Goal: Task Accomplishment & Management: Complete application form

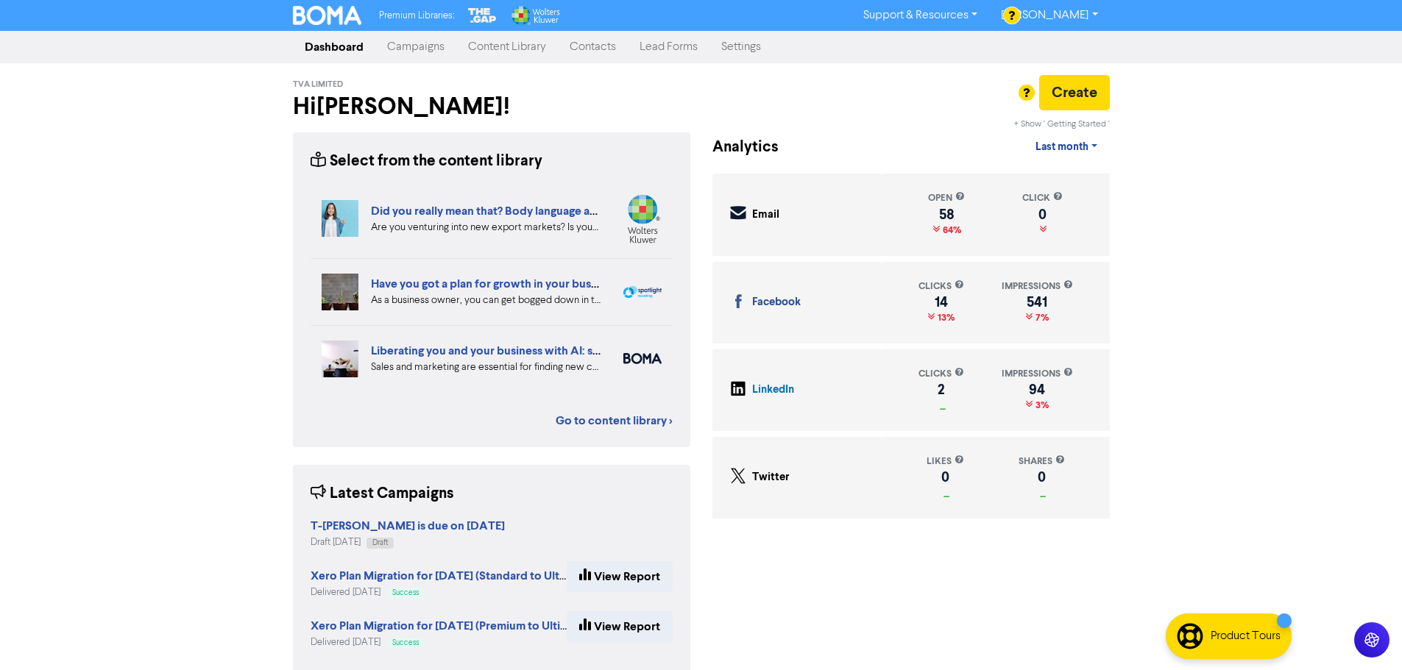
click at [591, 40] on link "Contacts" at bounding box center [593, 46] width 70 height 29
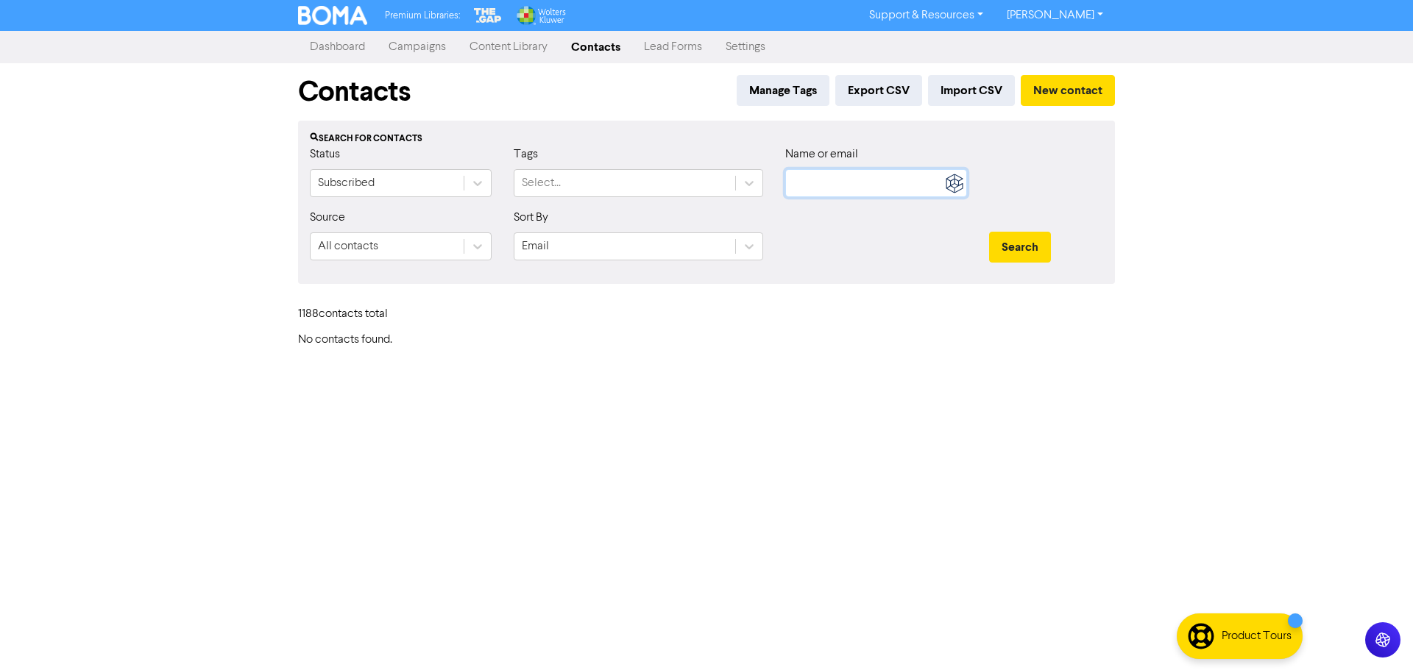
click at [855, 189] on input "text" at bounding box center [876, 183] width 182 height 28
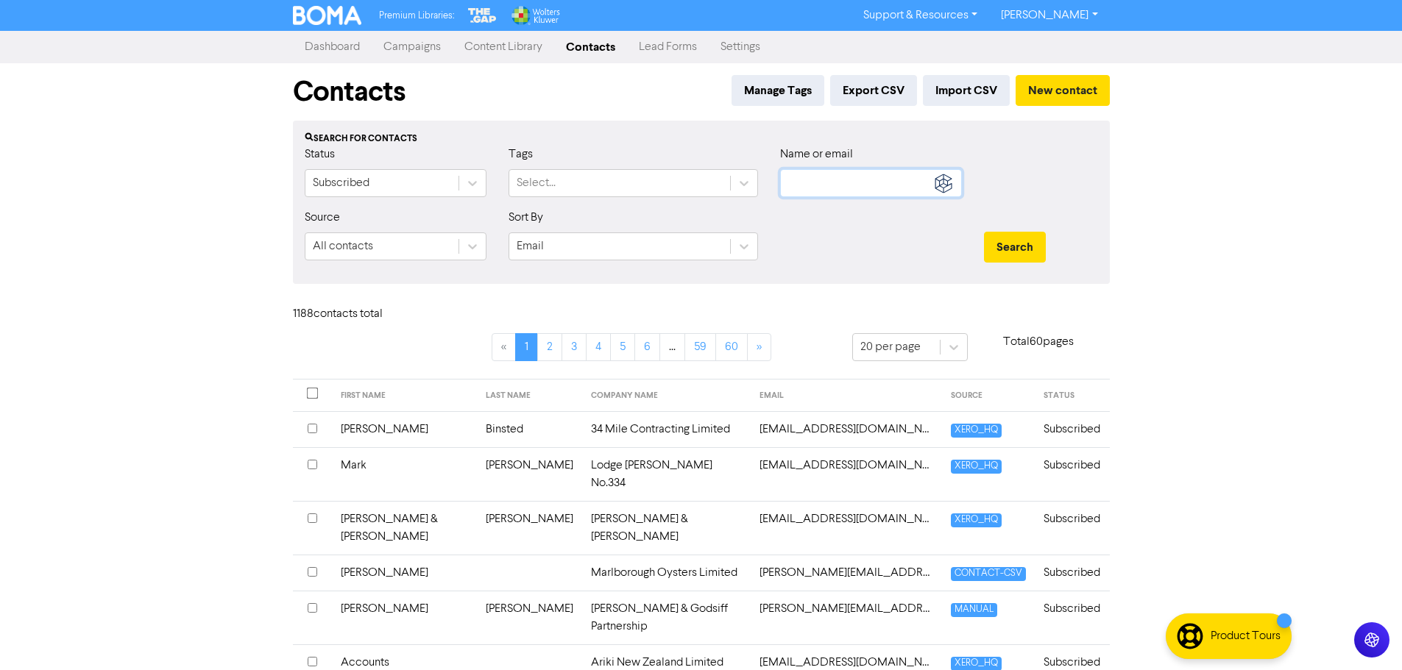
click at [866, 174] on input "text" at bounding box center [871, 183] width 182 height 28
type input "[PERSON_NAME]"
click at [984, 232] on button "Search" at bounding box center [1015, 247] width 62 height 31
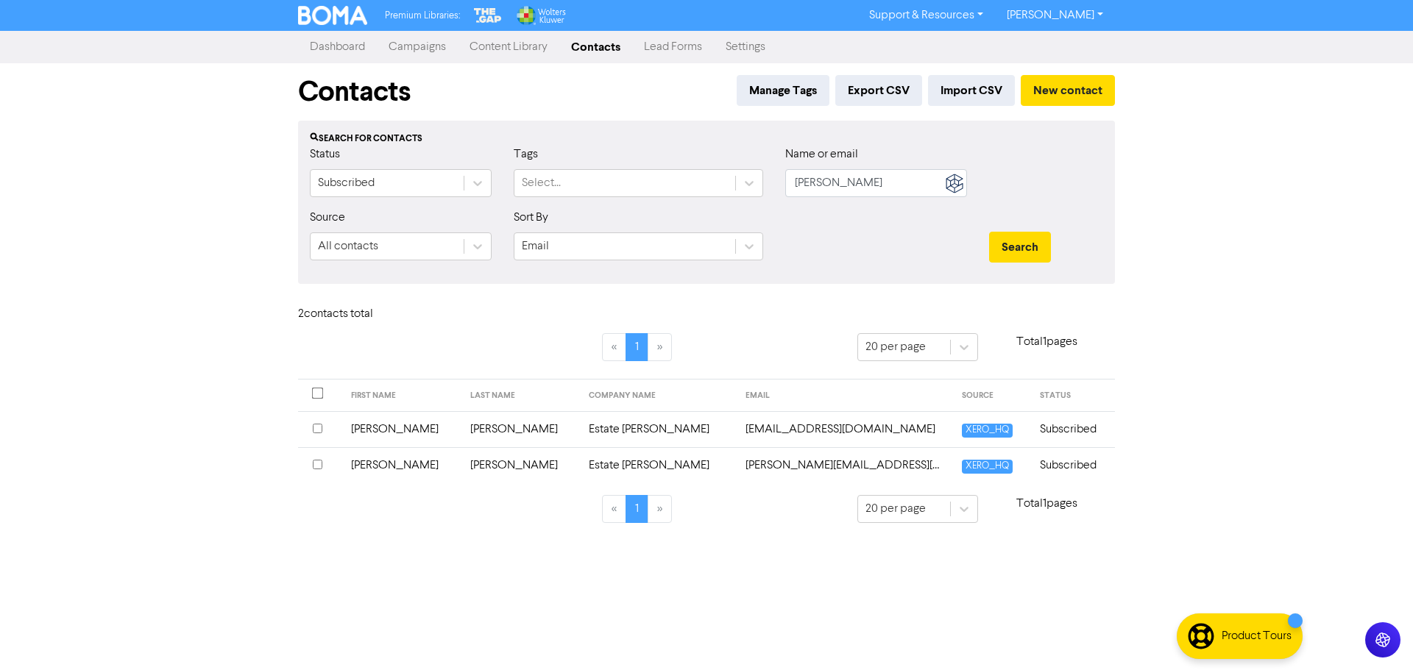
click at [786, 430] on td "[EMAIL_ADDRESS][DOMAIN_NAME]" at bounding box center [845, 429] width 216 height 36
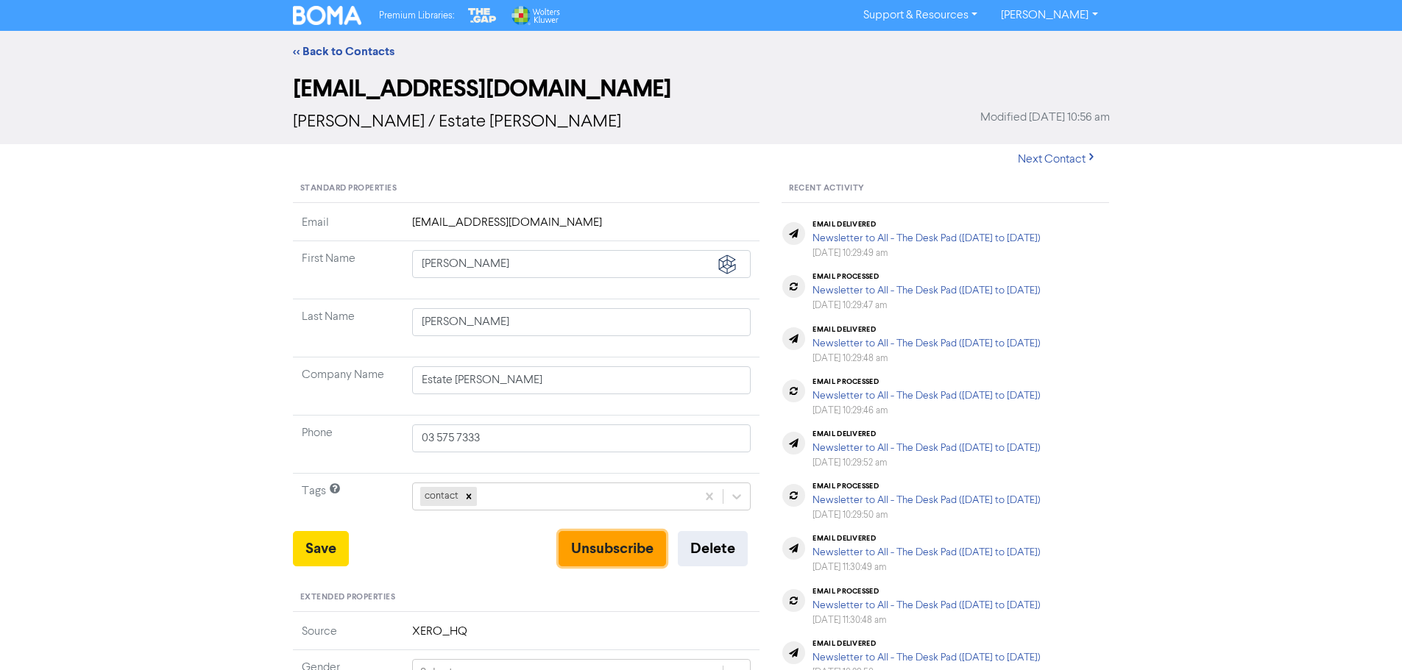
click at [627, 543] on button "Unsubscribe" at bounding box center [612, 548] width 107 height 35
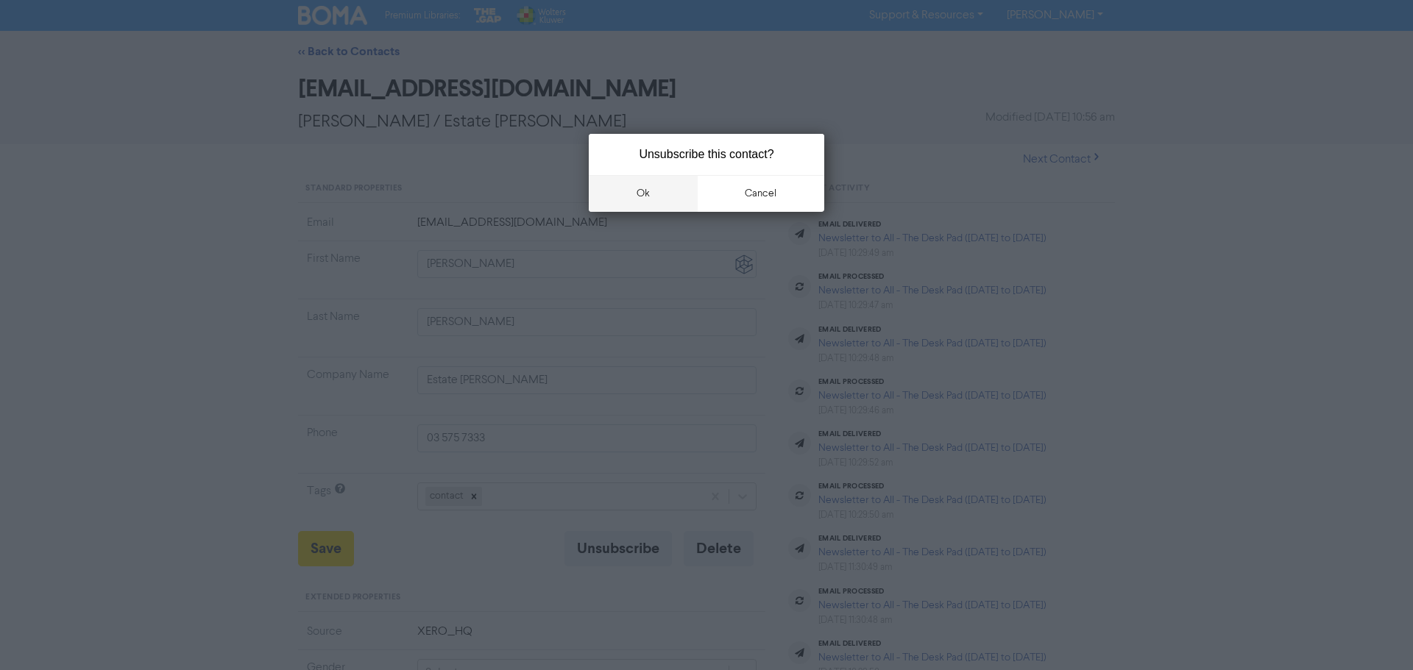
click at [665, 184] on button "ok" at bounding box center [643, 193] width 109 height 37
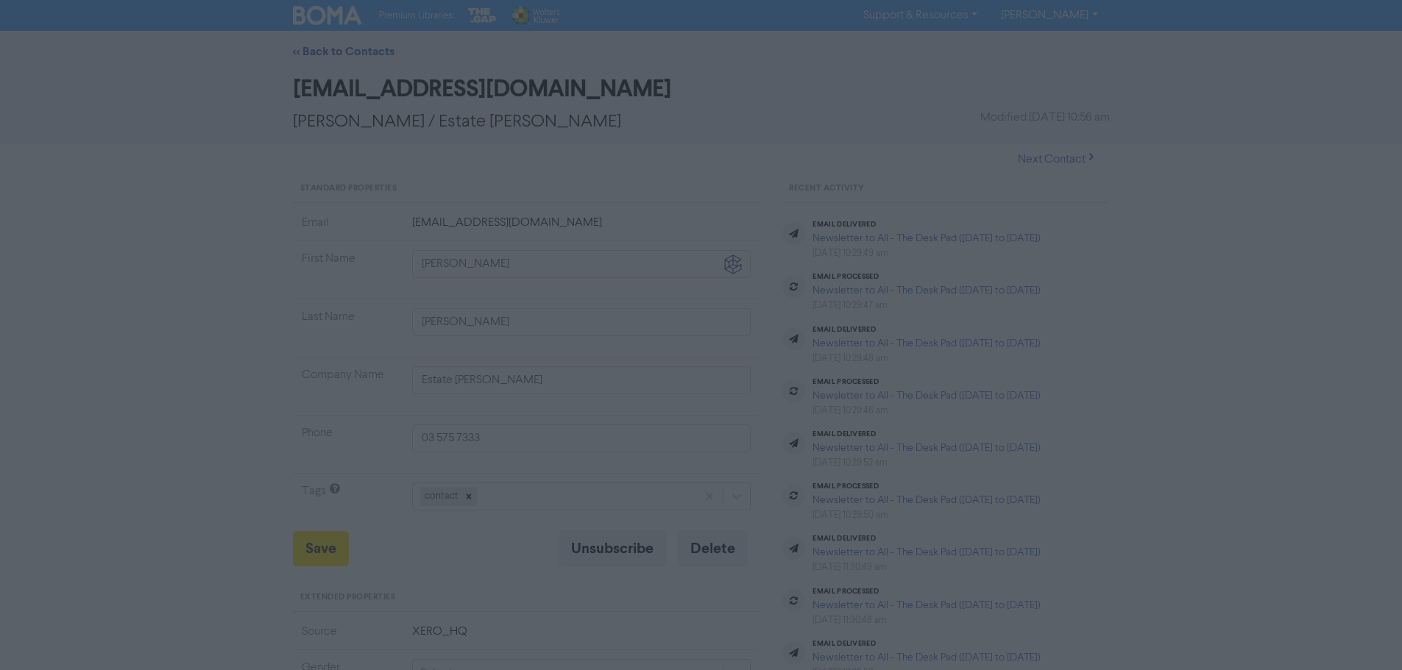
type input "[STREET_ADDRESS][PERSON_NAME]"
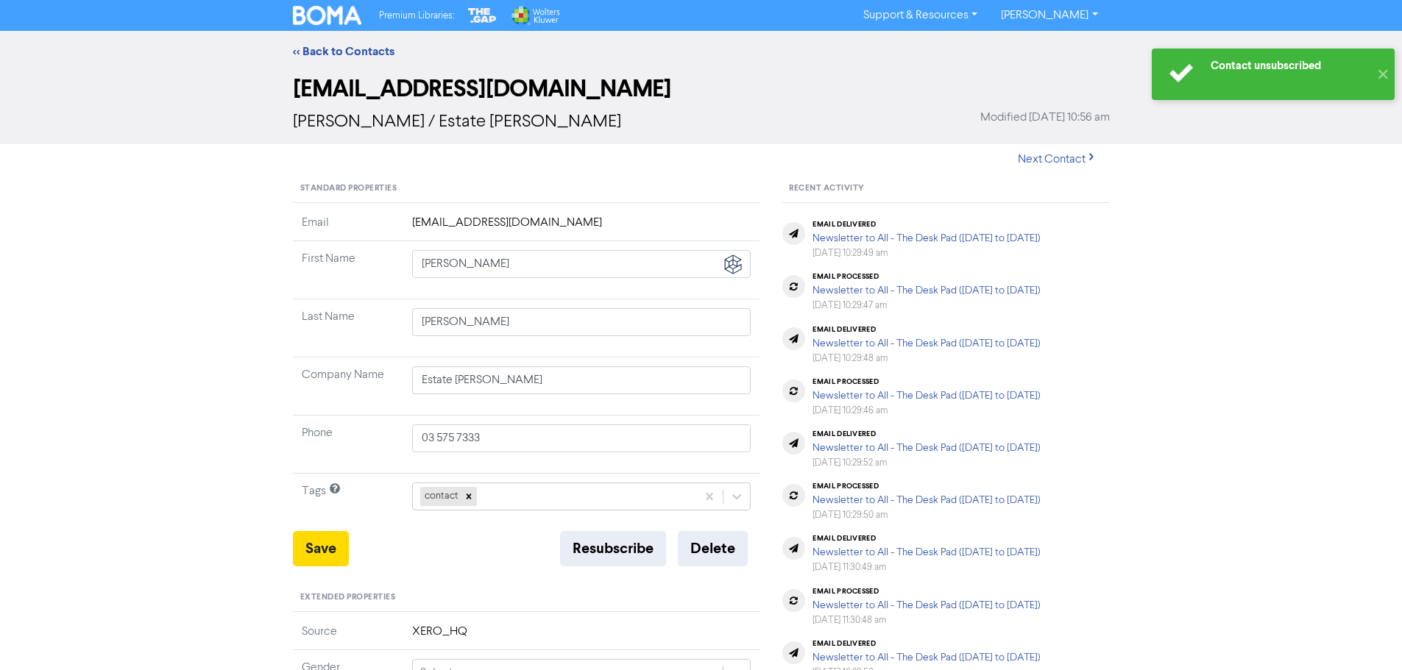
type input "[STREET_ADDRESS][PERSON_NAME]"
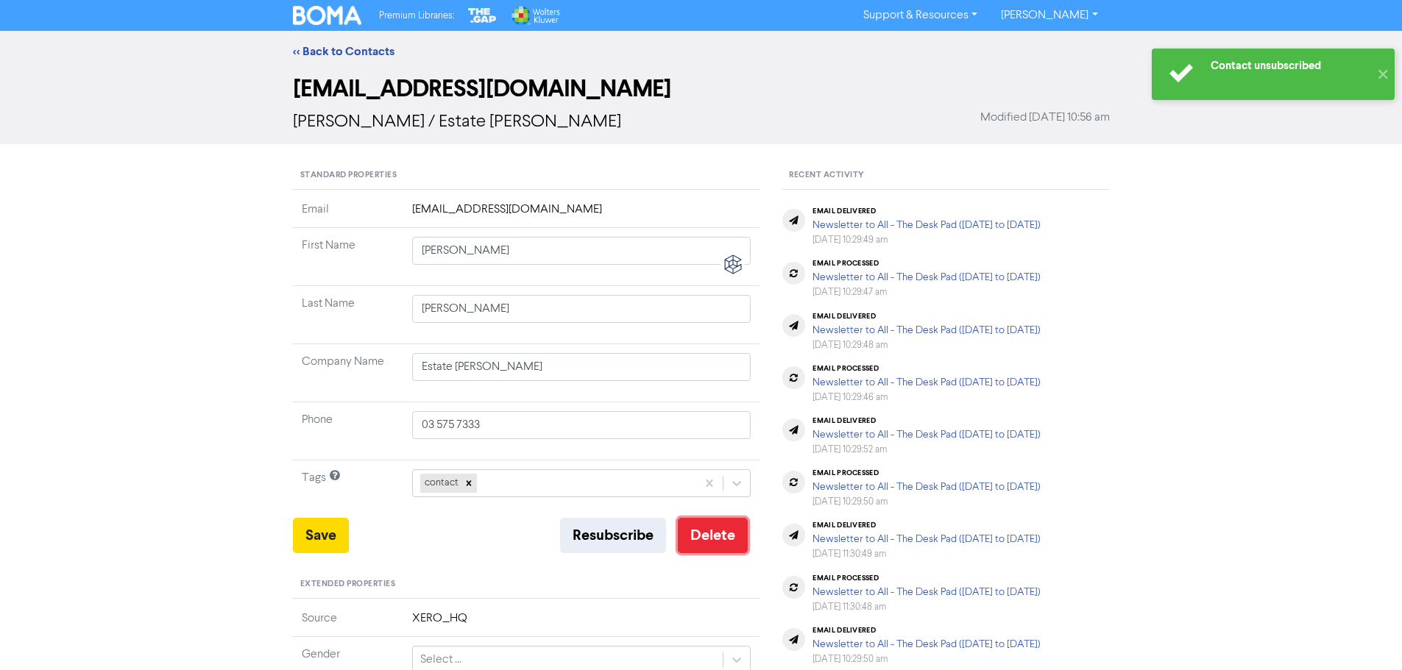
click at [713, 535] on button "Delete" at bounding box center [713, 535] width 70 height 35
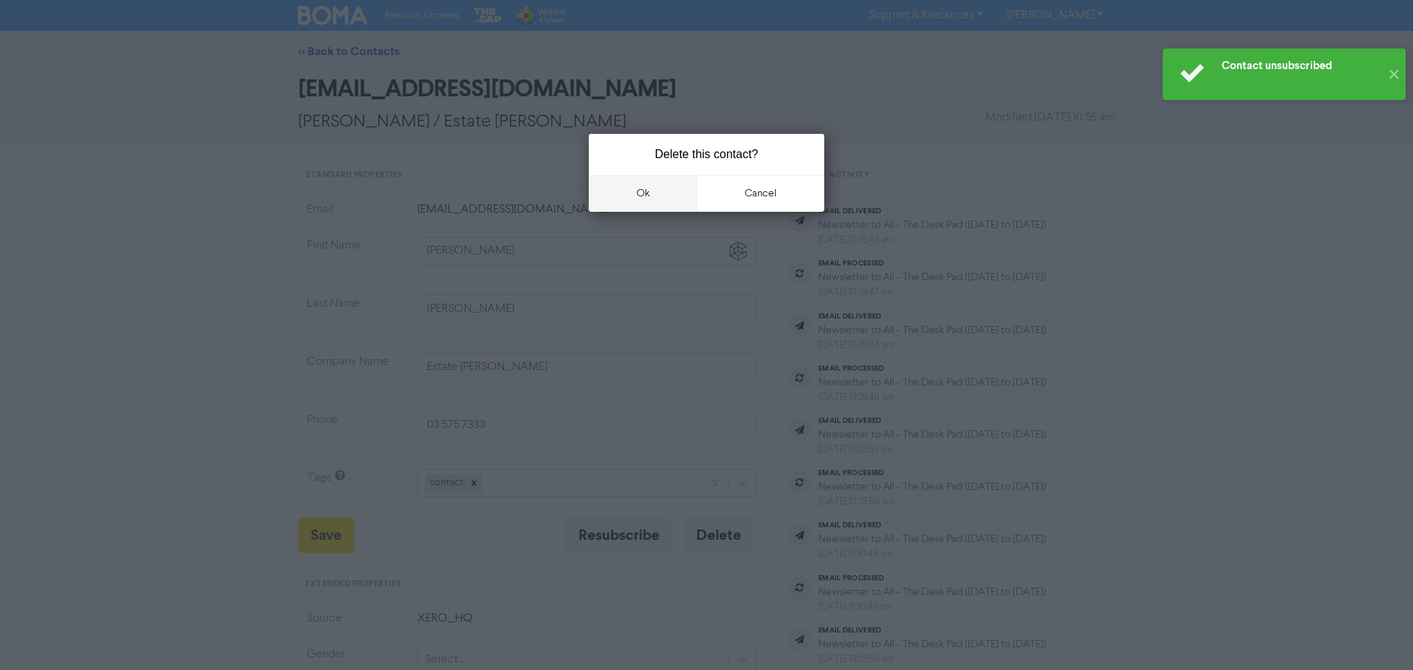
click at [654, 177] on button "ok" at bounding box center [643, 193] width 109 height 37
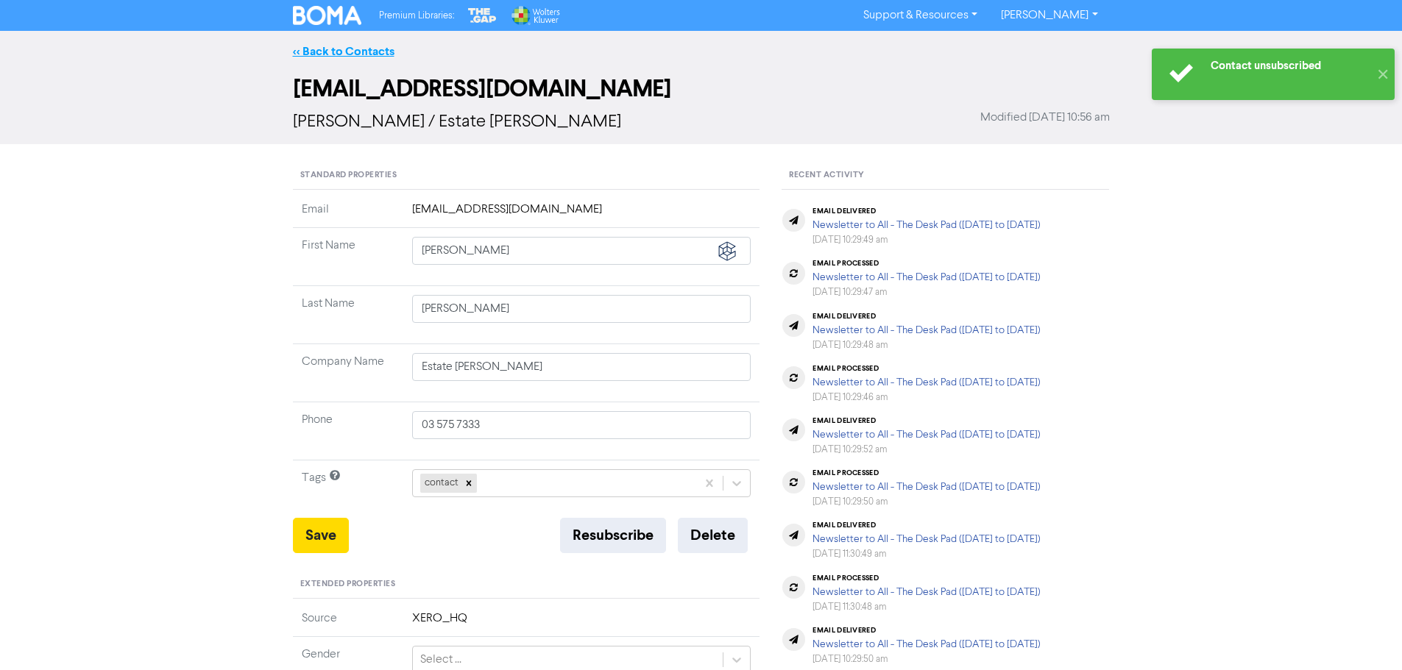
type input "[STREET_ADDRESS][PERSON_NAME]"
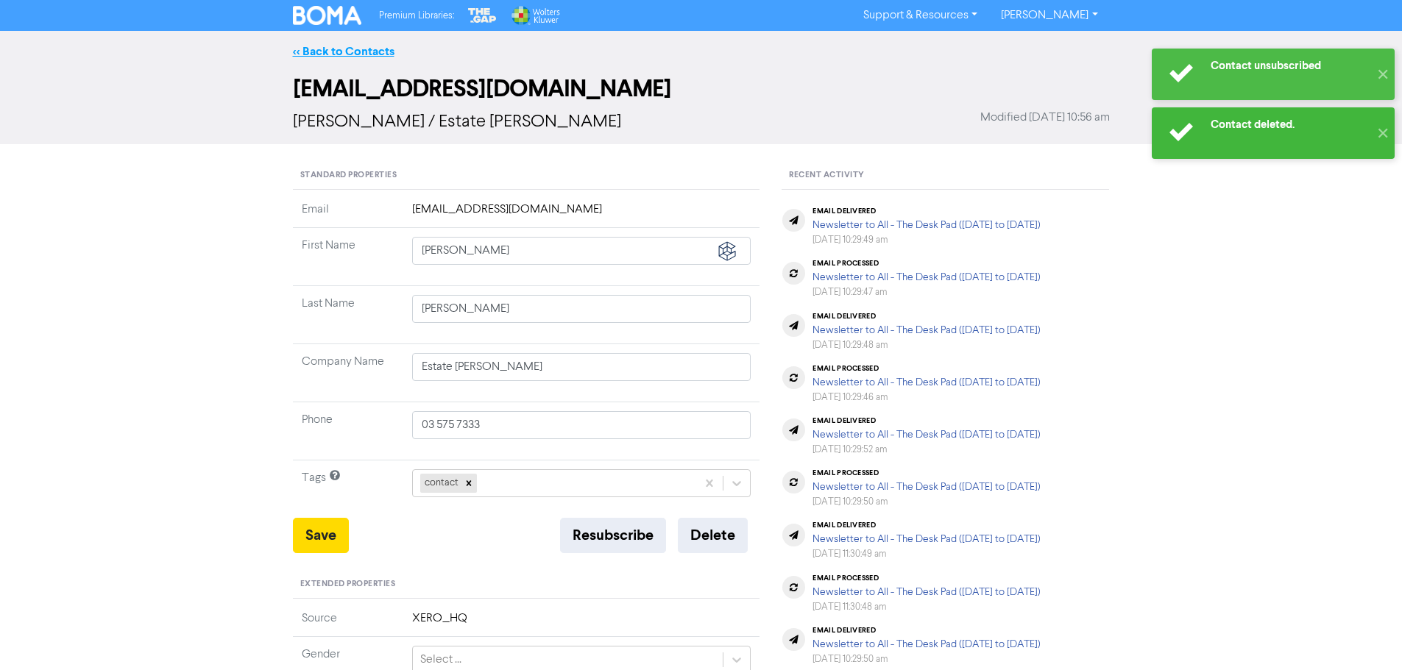
click at [347, 51] on link "<< Back to Contacts" at bounding box center [344, 51] width 102 height 15
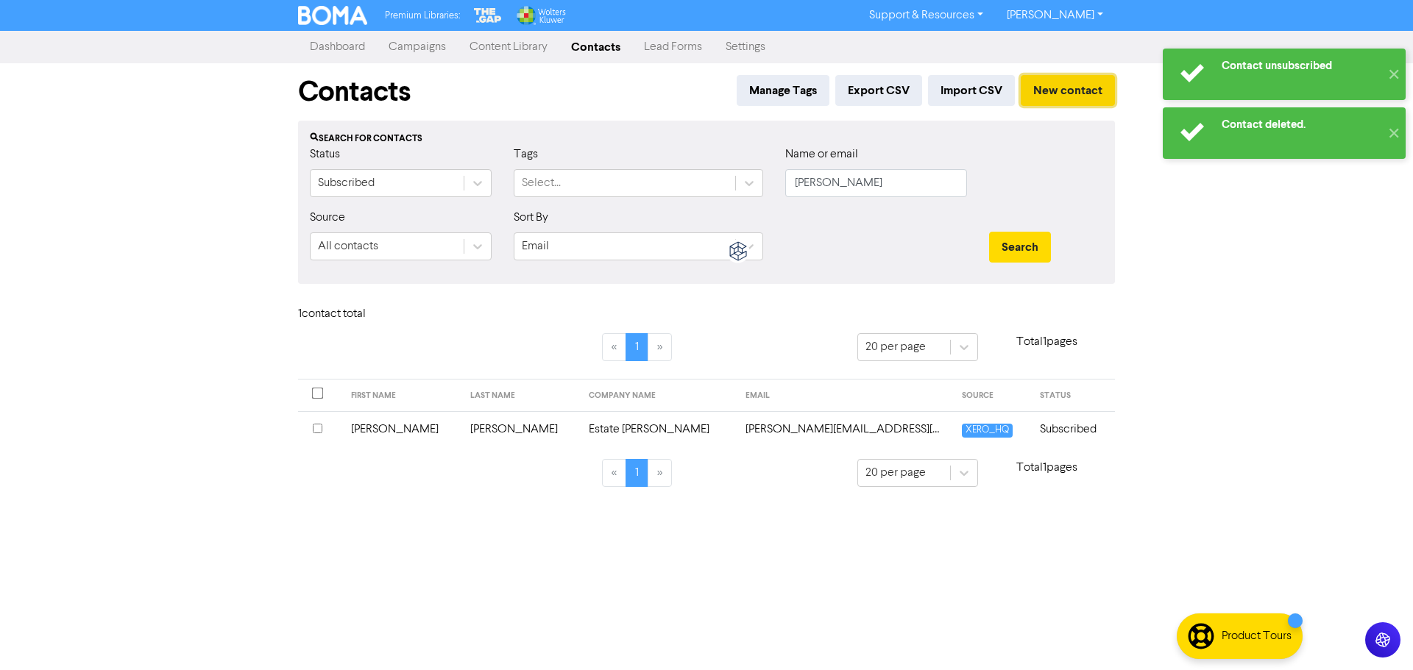
click at [1071, 88] on button "New contact" at bounding box center [1068, 90] width 94 height 31
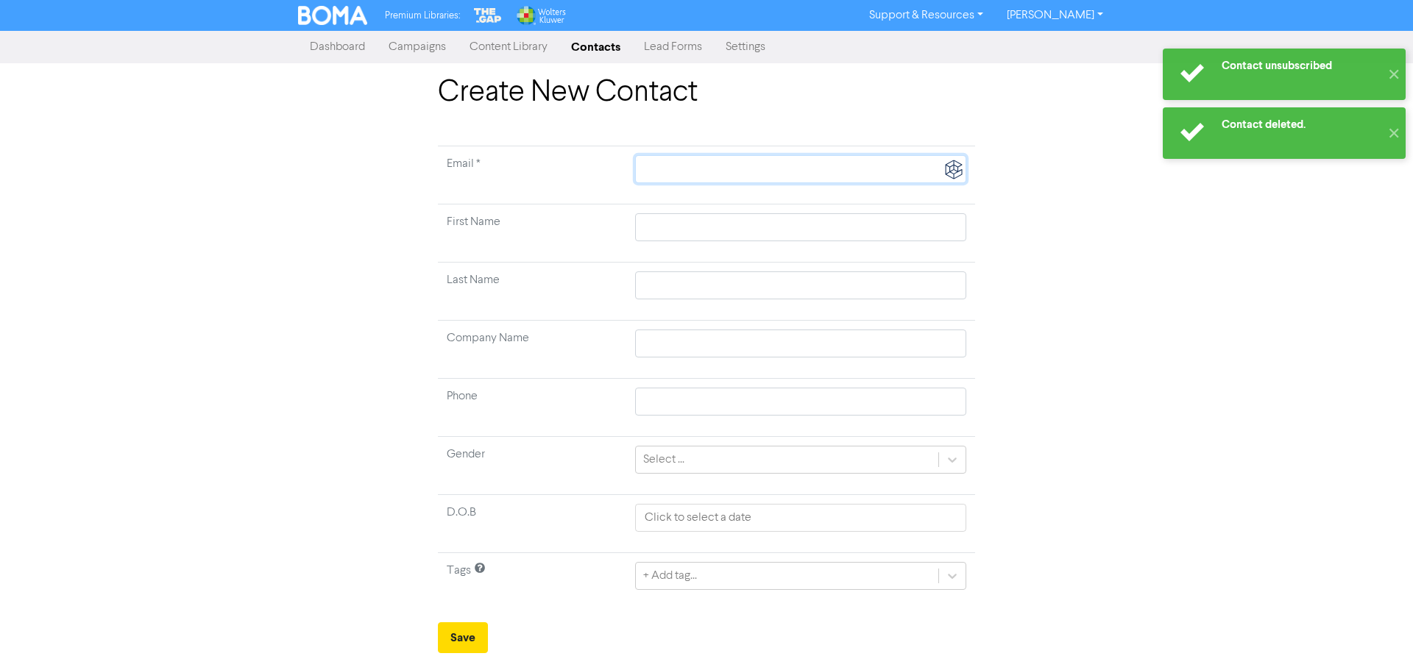
drag, startPoint x: 643, startPoint y: 172, endPoint x: 659, endPoint y: 181, distance: 19.1
click at [643, 172] on input "text" at bounding box center [800, 169] width 331 height 28
type input "A"
type input "An"
type input "Ant"
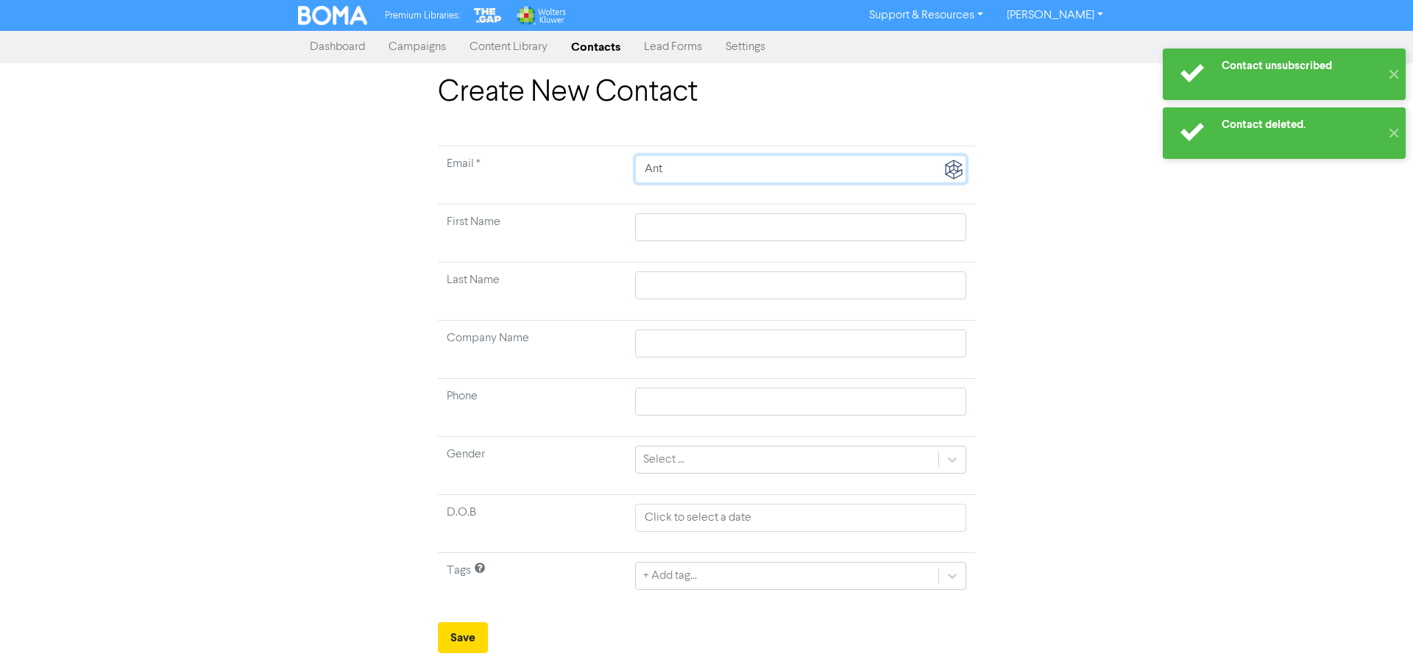
type input "Anth"
type input "Antho"
type input "Anthon"
type input "[PERSON_NAME]"
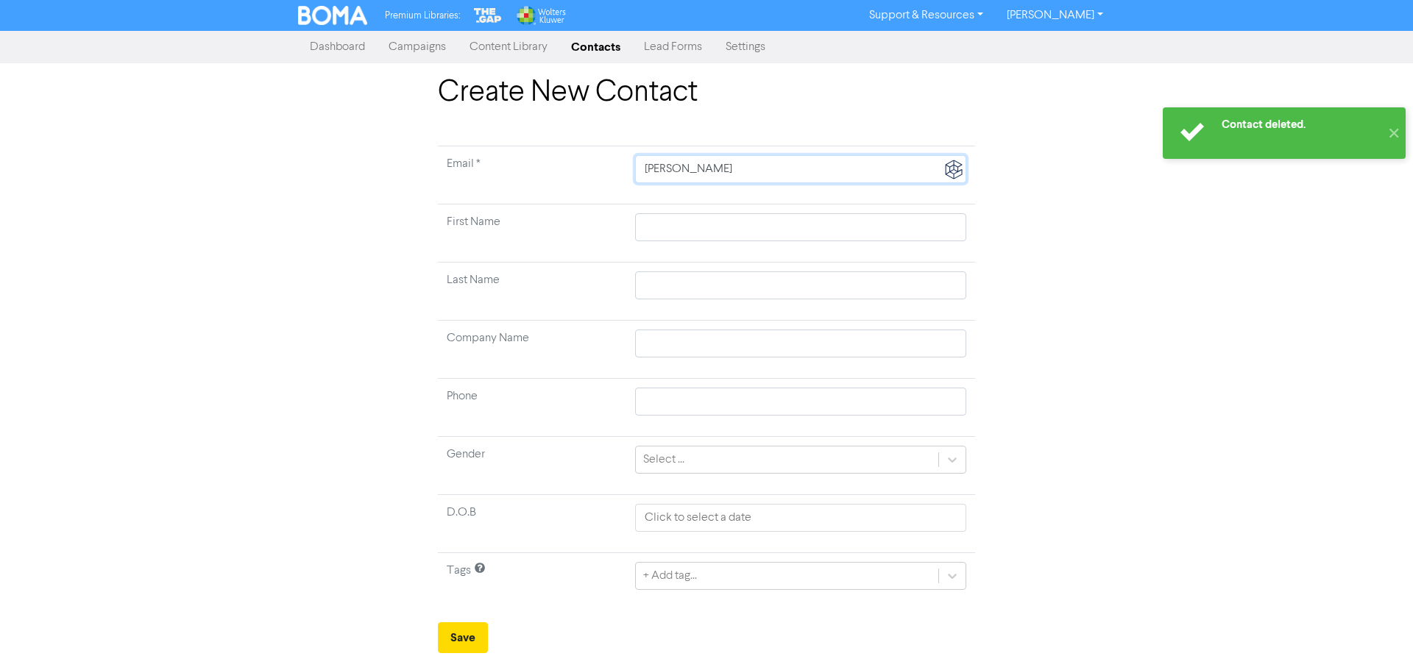
type input "[PERSON_NAME]"
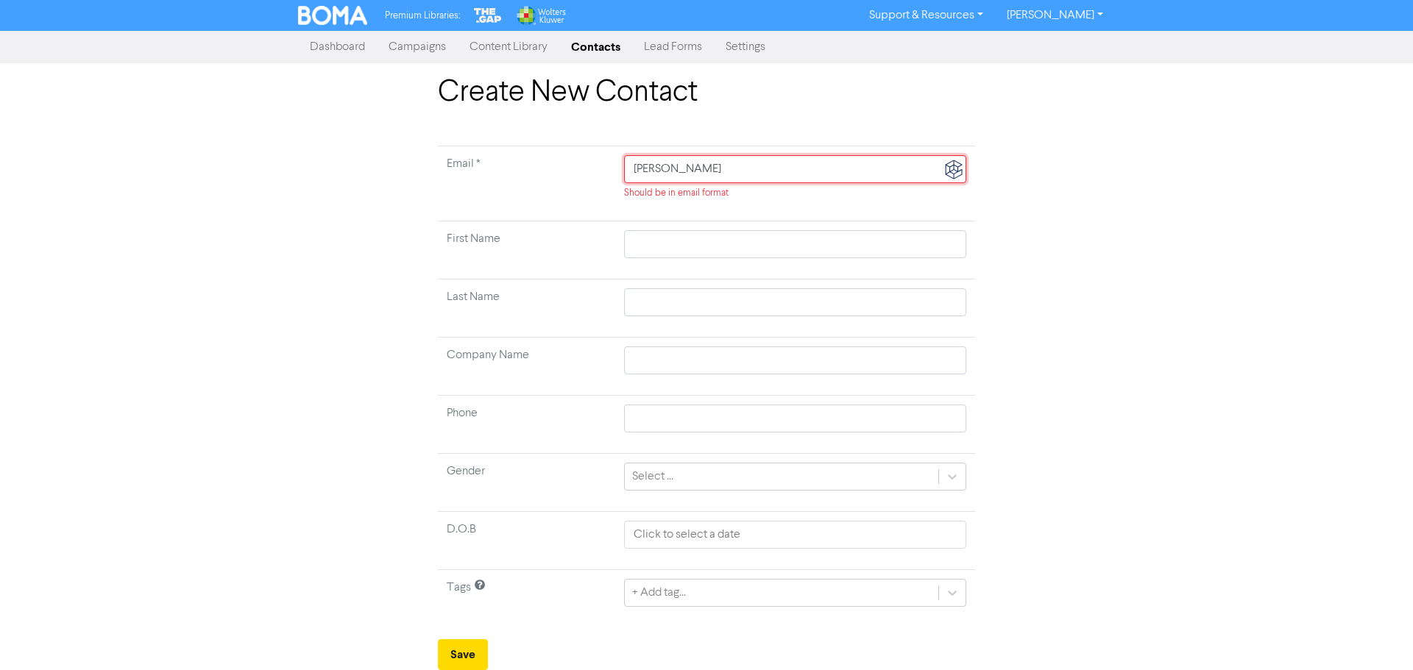
drag, startPoint x: 696, startPoint y: 172, endPoint x: 369, endPoint y: 144, distance: 328.0
click at [380, 146] on div "Create New Contact Email * [PERSON_NAME] Should be in email format First Name L…" at bounding box center [706, 372] width 839 height 595
paste input "[EMAIL_ADDRESS][DOMAIN_NAME]"
type input "[EMAIL_ADDRESS][DOMAIN_NAME]"
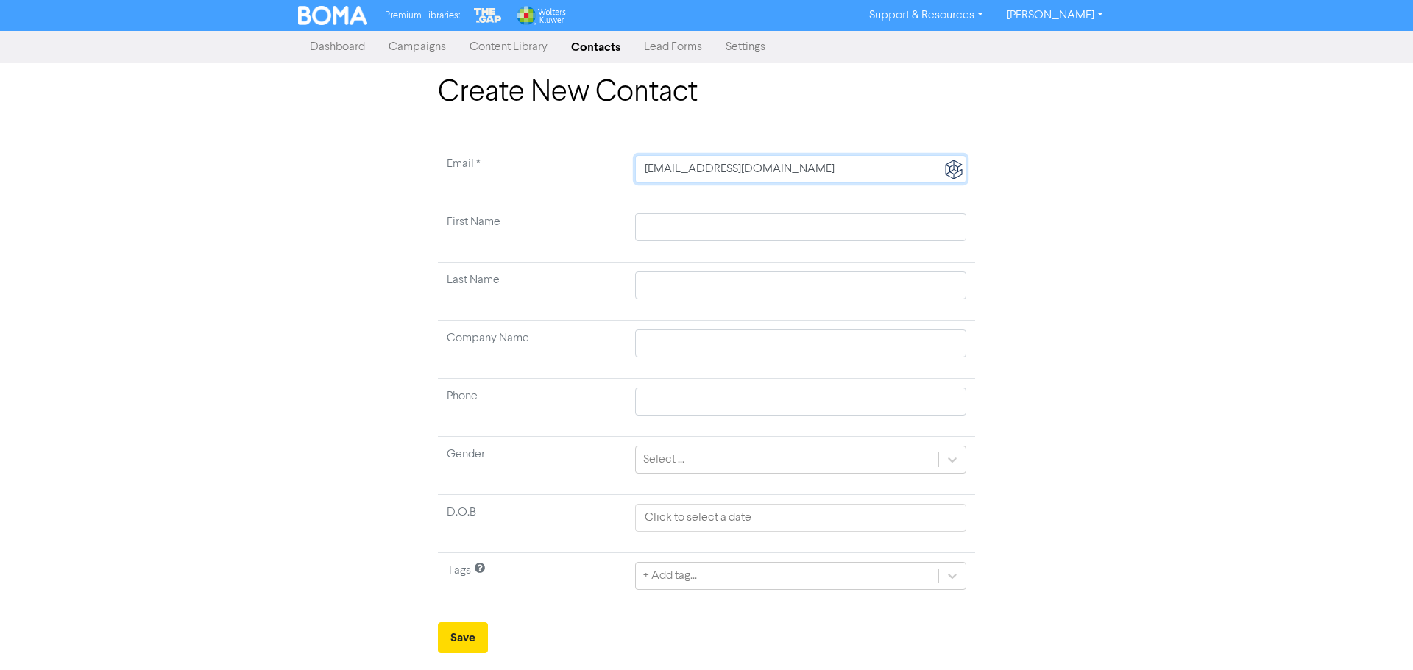
type input "[EMAIL_ADDRESS][DOMAIN_NAME]"
click at [672, 226] on input "text" at bounding box center [800, 227] width 331 height 28
type input "A"
type input "An"
type input "Ant"
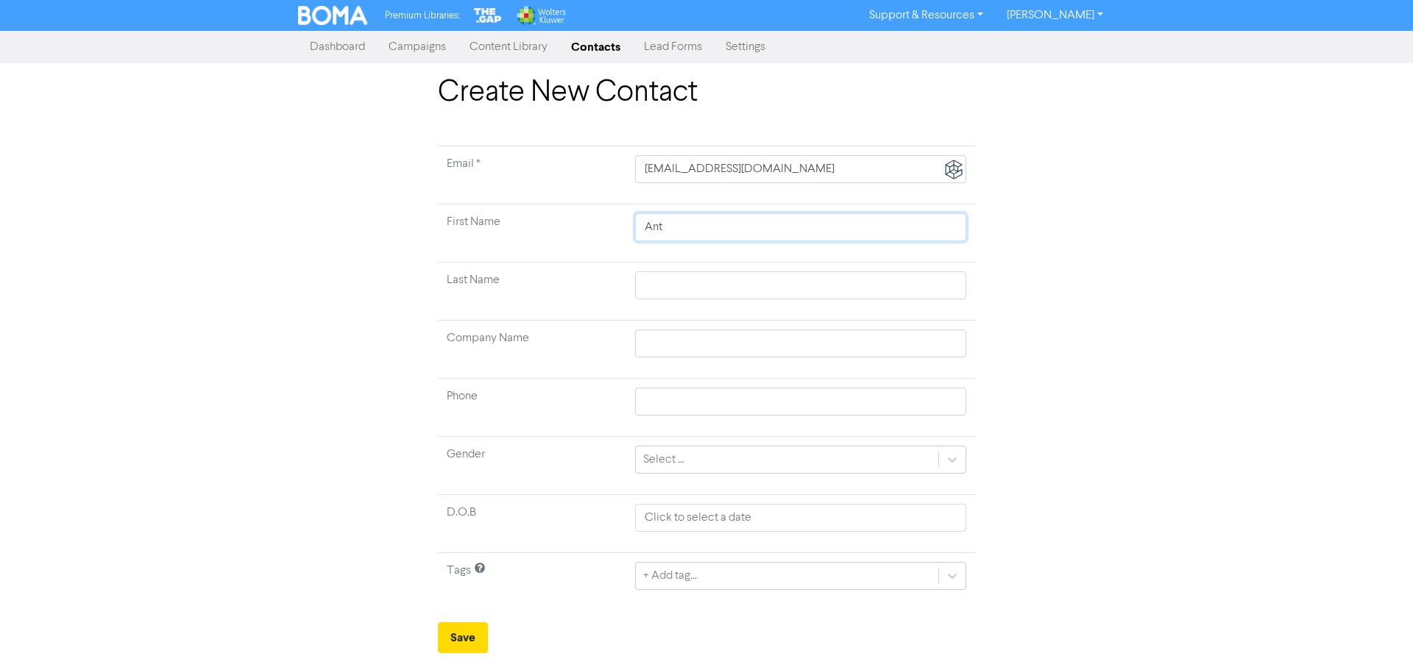
type input "Anth"
type input "Antho"
type input "Anthon"
type input "[PERSON_NAME]"
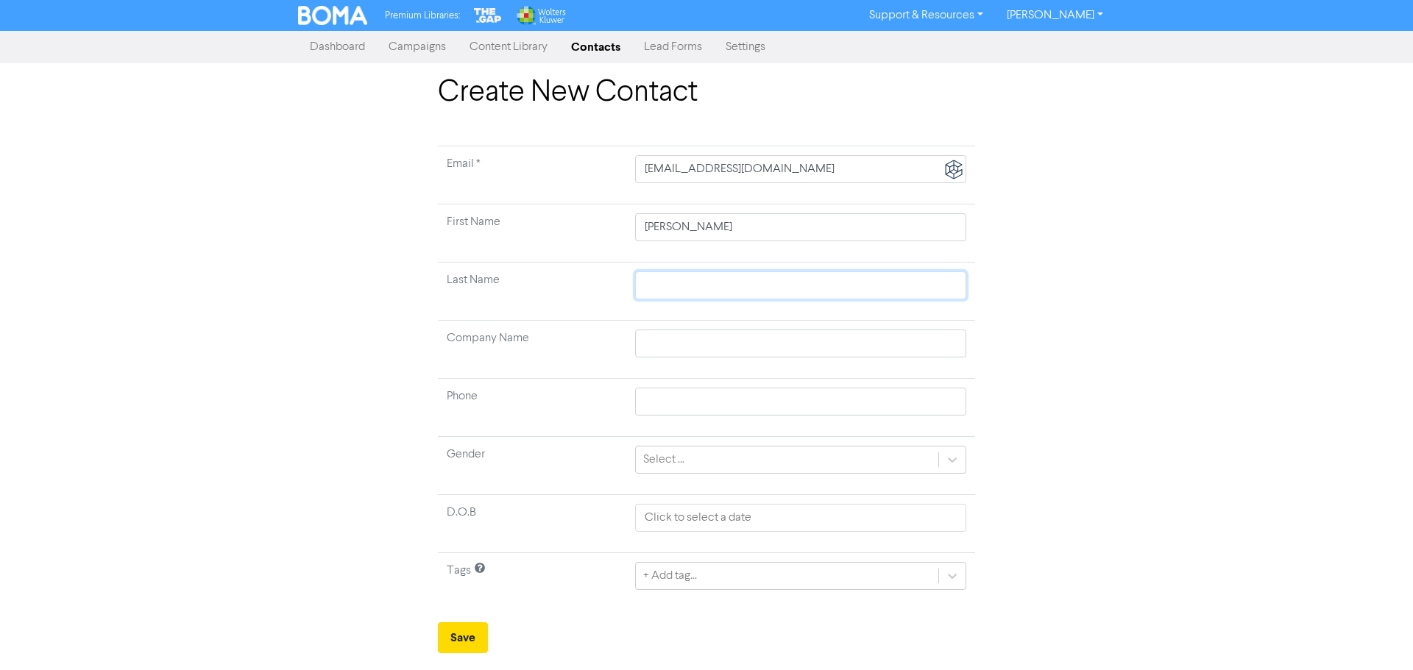
type input "S"
type input "Sa"
type input "[PERSON_NAME]"
type input "Samso"
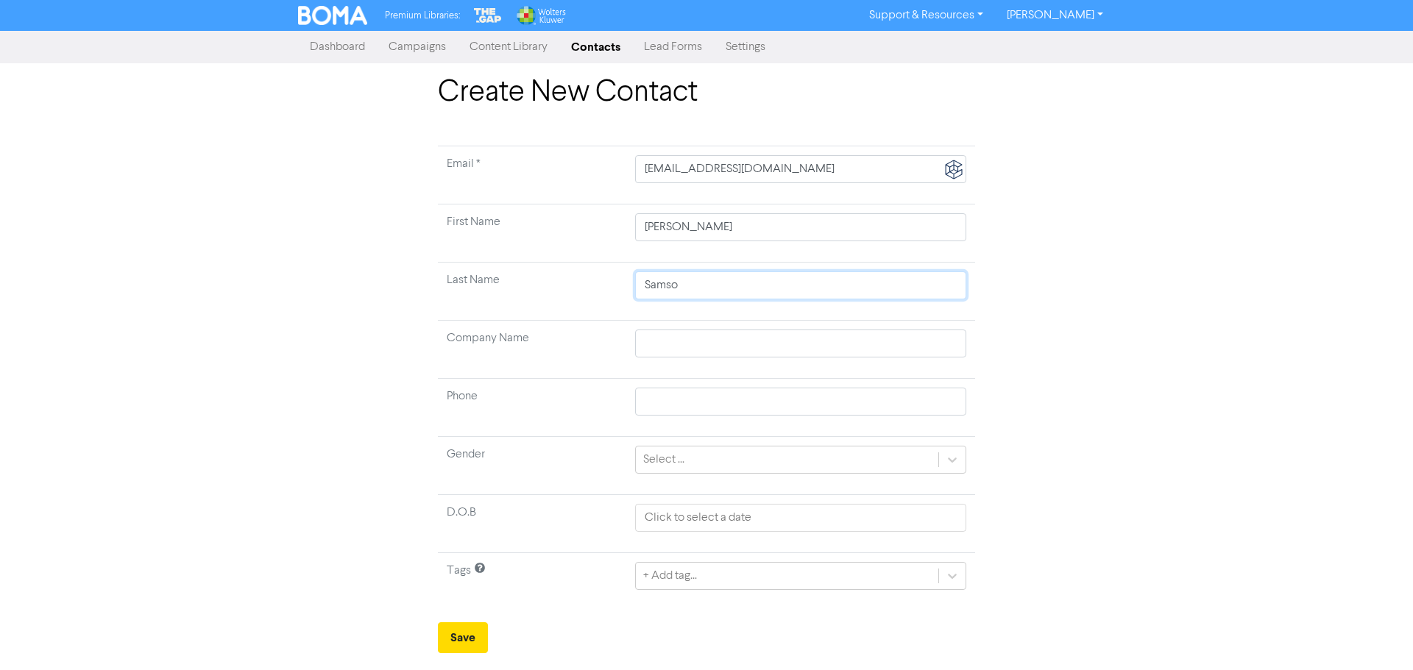
type input "[PERSON_NAME]"
type input "E"
type input "Es"
type input "Est"
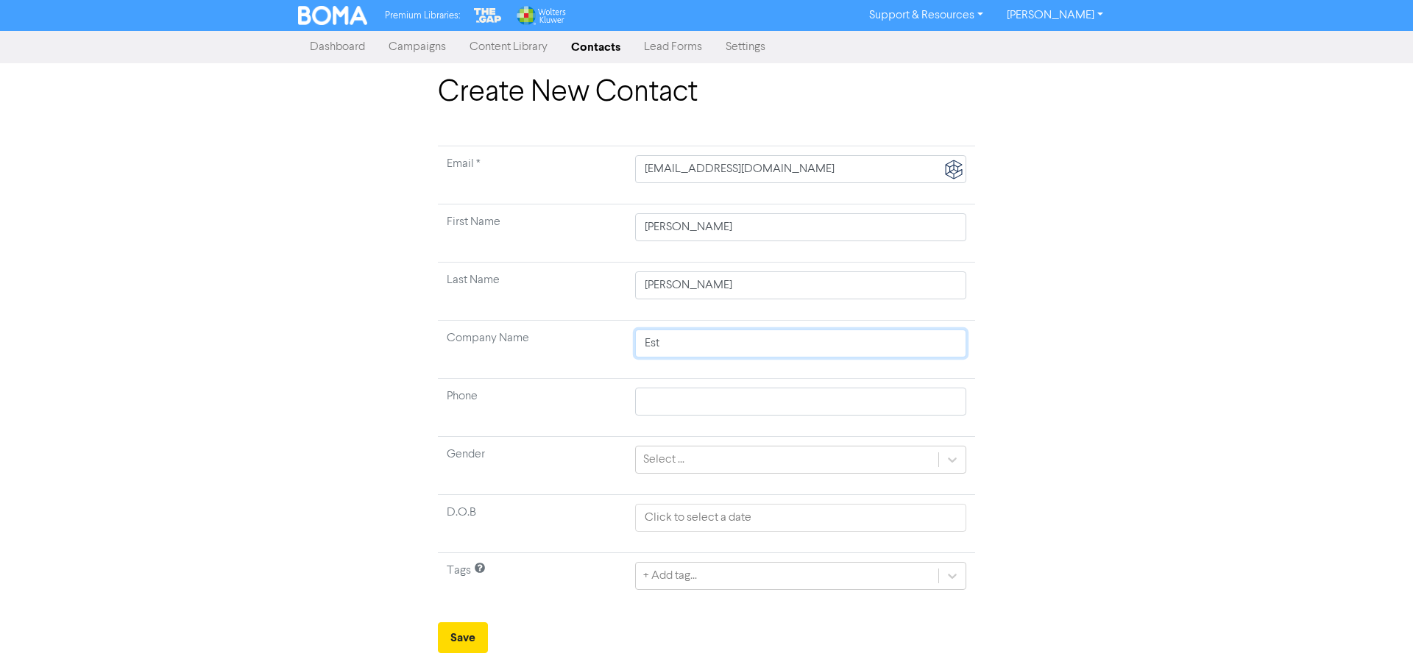
type input "Esta"
type input "Estat"
type input "Estate"
type input "Estate o"
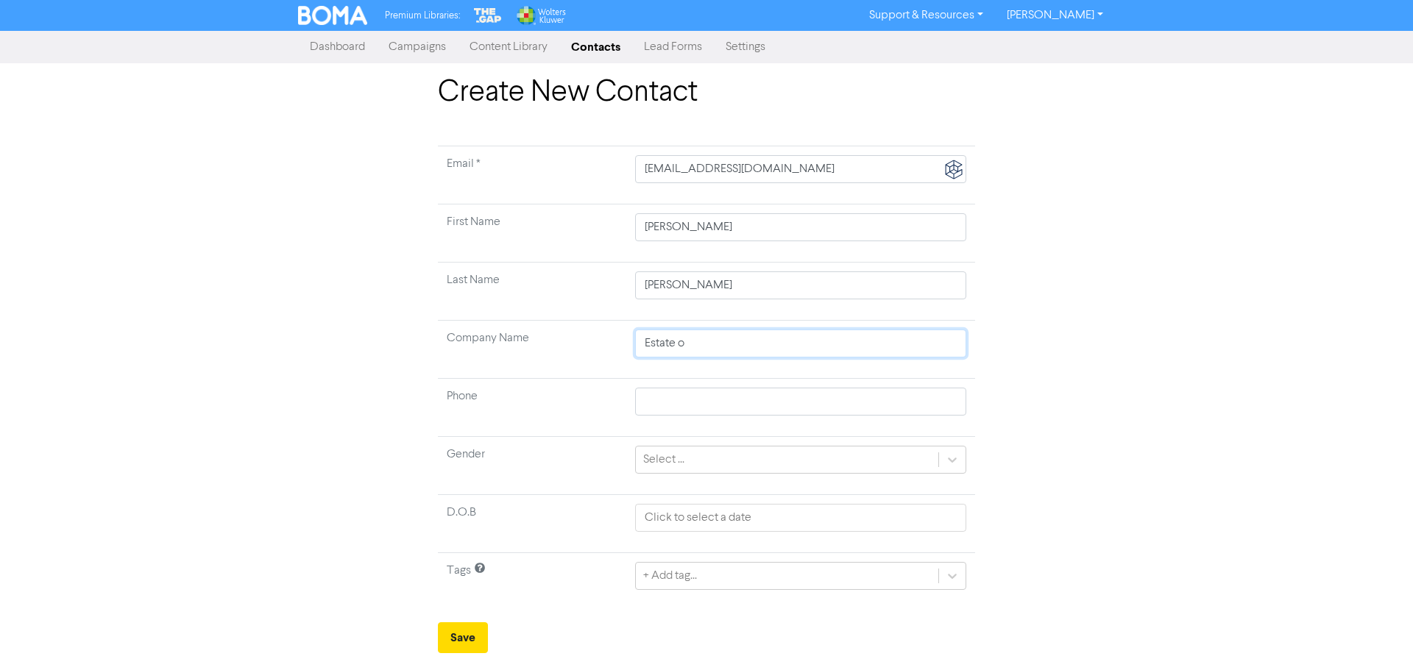
type input "Estate of"
type input "Estate o"
type input "Estate"
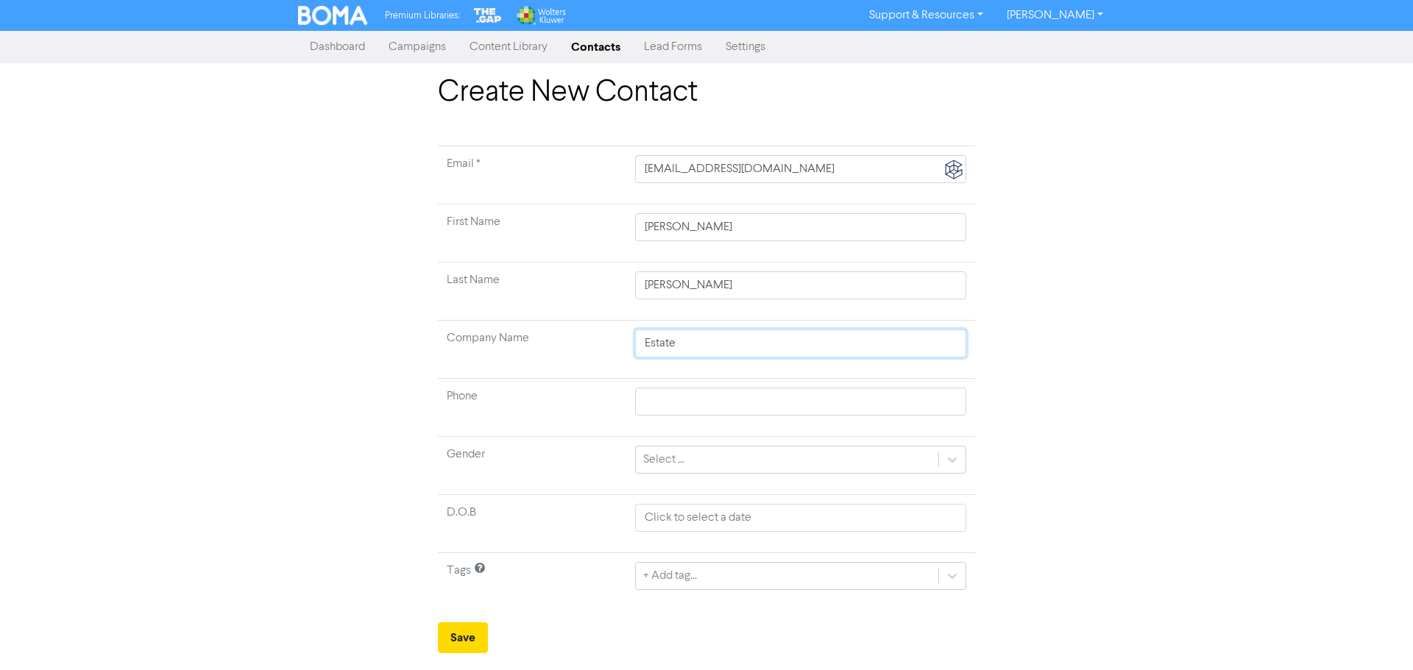
type input "Estate"
click at [685, 464] on div "Select ..." at bounding box center [787, 460] width 302 height 26
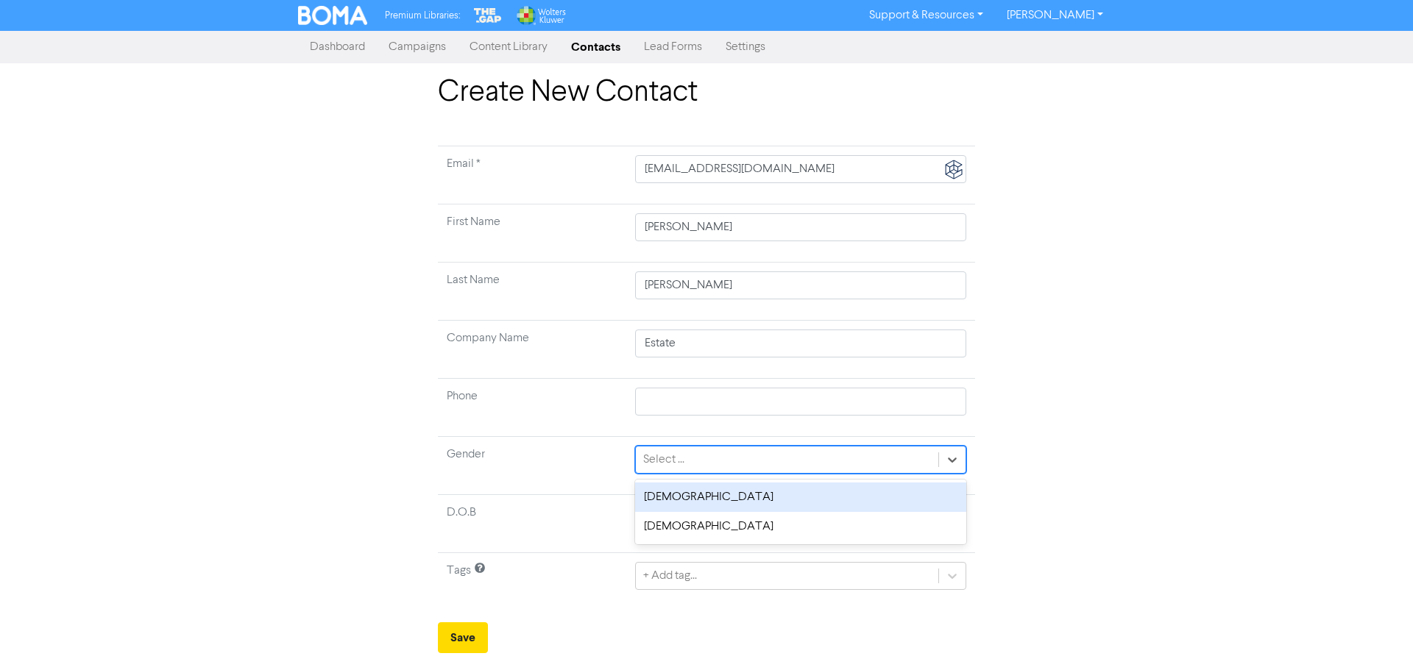
click at [668, 495] on div "[DEMOGRAPHIC_DATA]" at bounding box center [800, 497] width 331 height 29
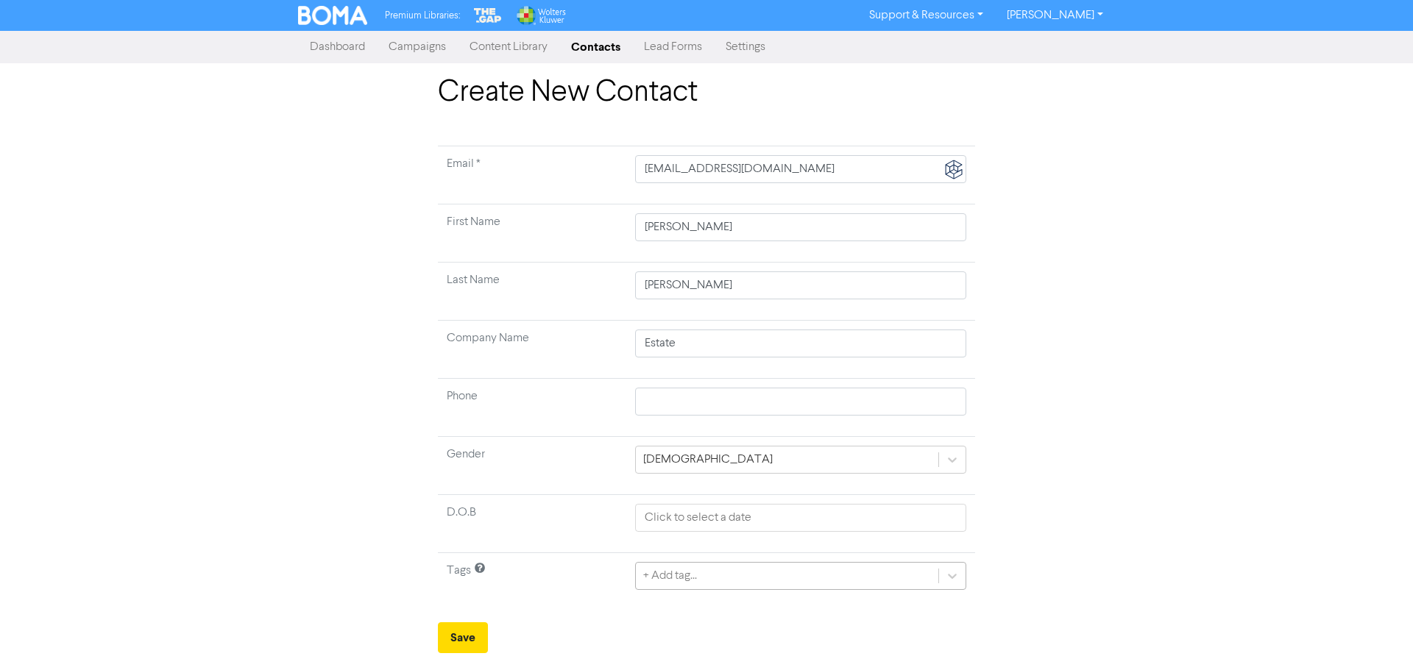
click at [682, 578] on div "+ Add tag..." at bounding box center [800, 576] width 331 height 28
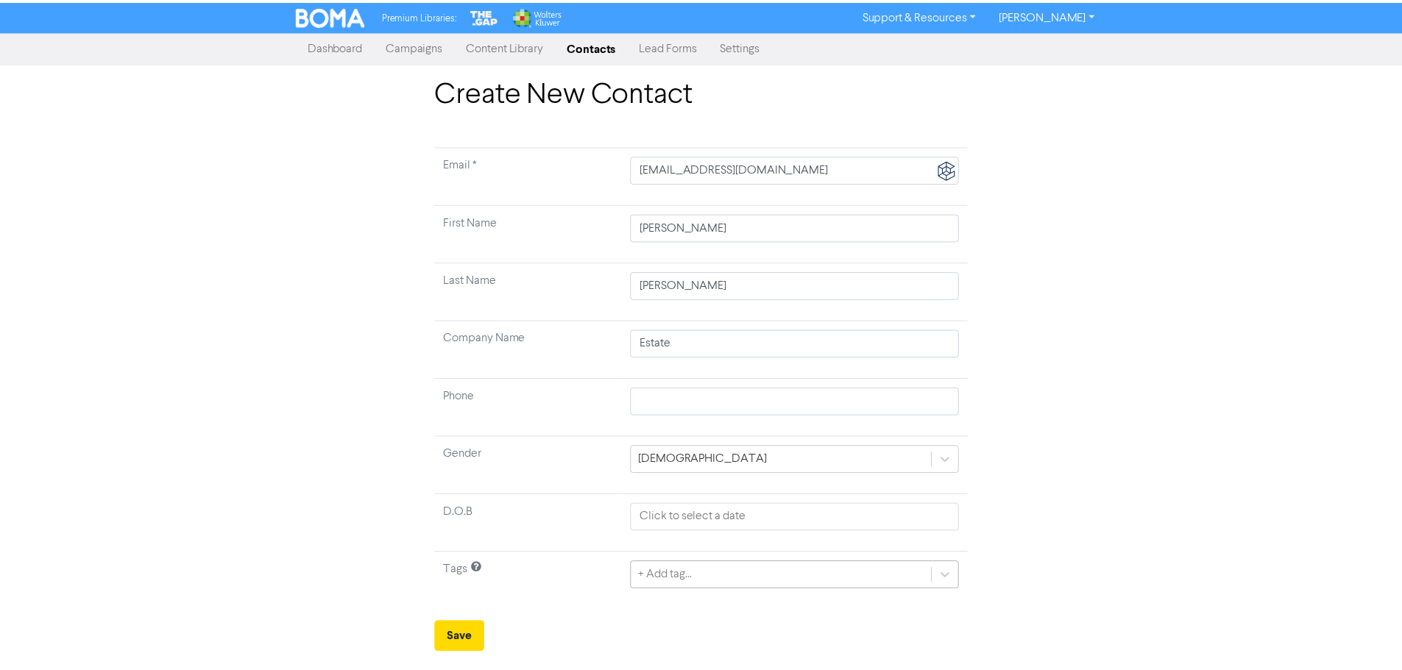
scroll to position [146, 0]
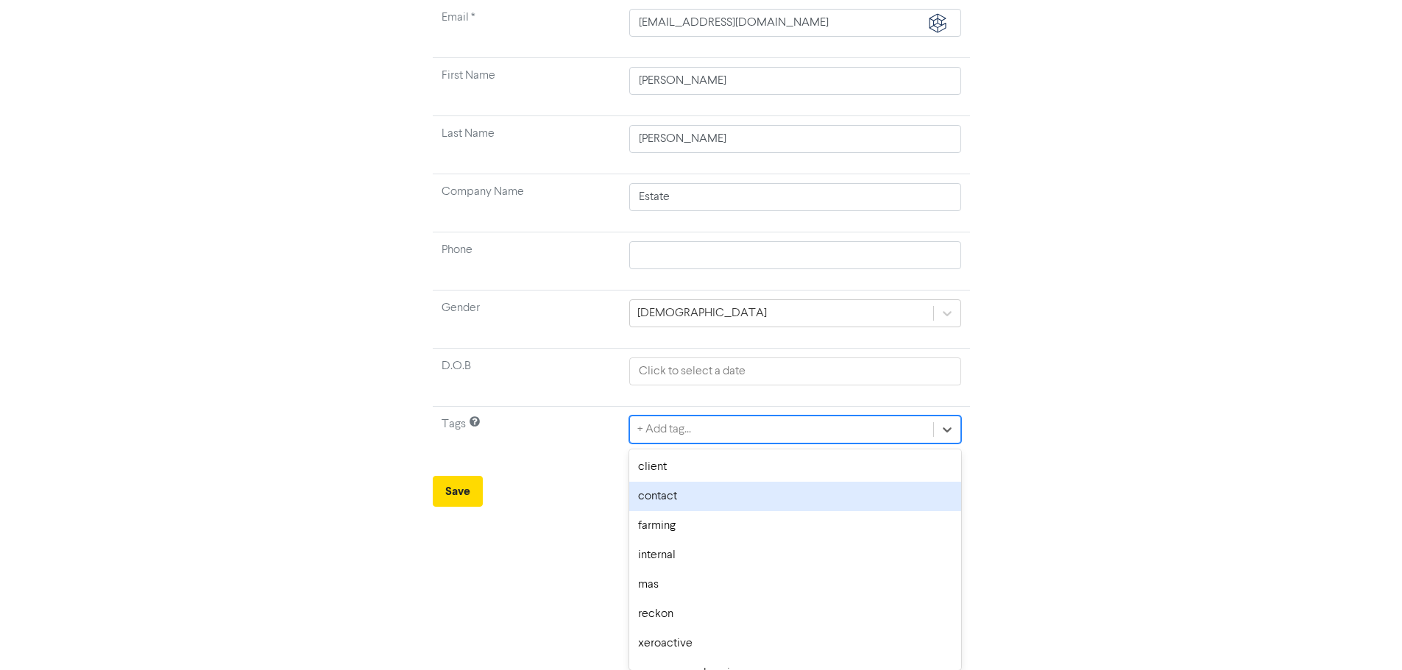
click at [671, 500] on div "contact" at bounding box center [794, 496] width 331 height 29
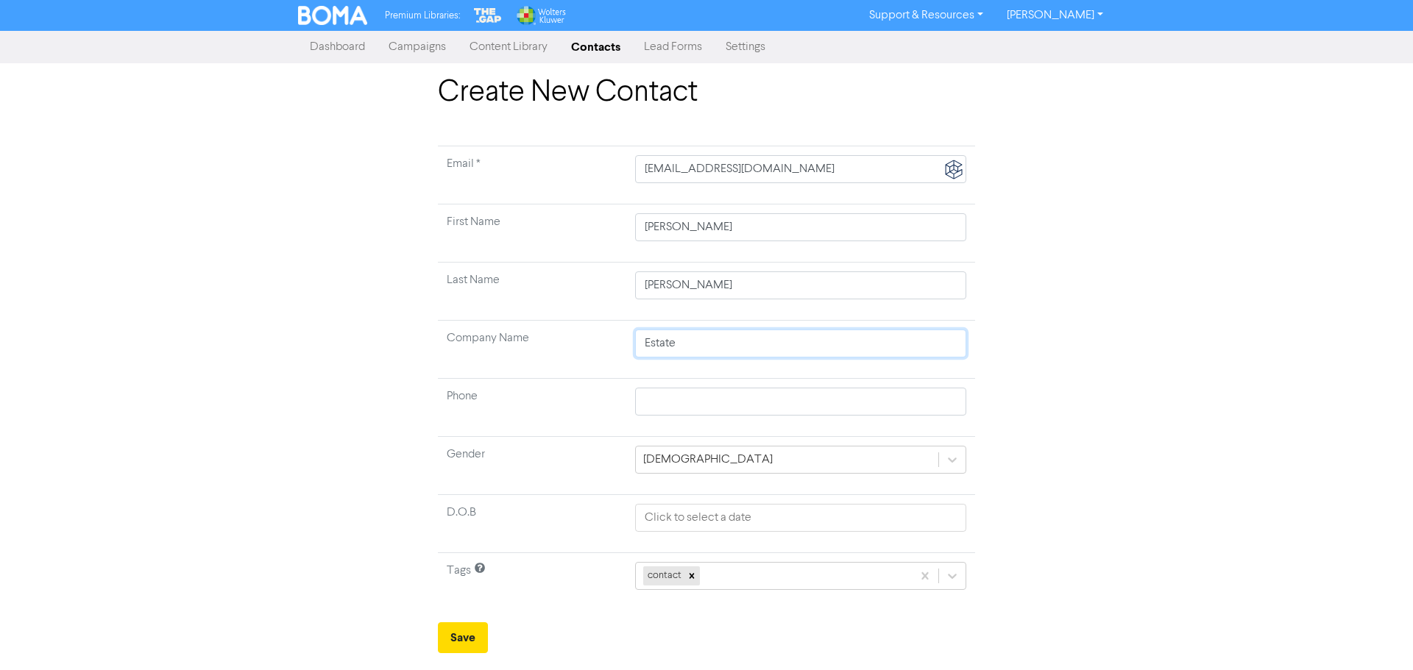
click at [692, 347] on input "Estate" at bounding box center [800, 344] width 331 height 28
type input "Estate [PERSON_NAME]"
click at [472, 638] on button "Save" at bounding box center [463, 638] width 50 height 31
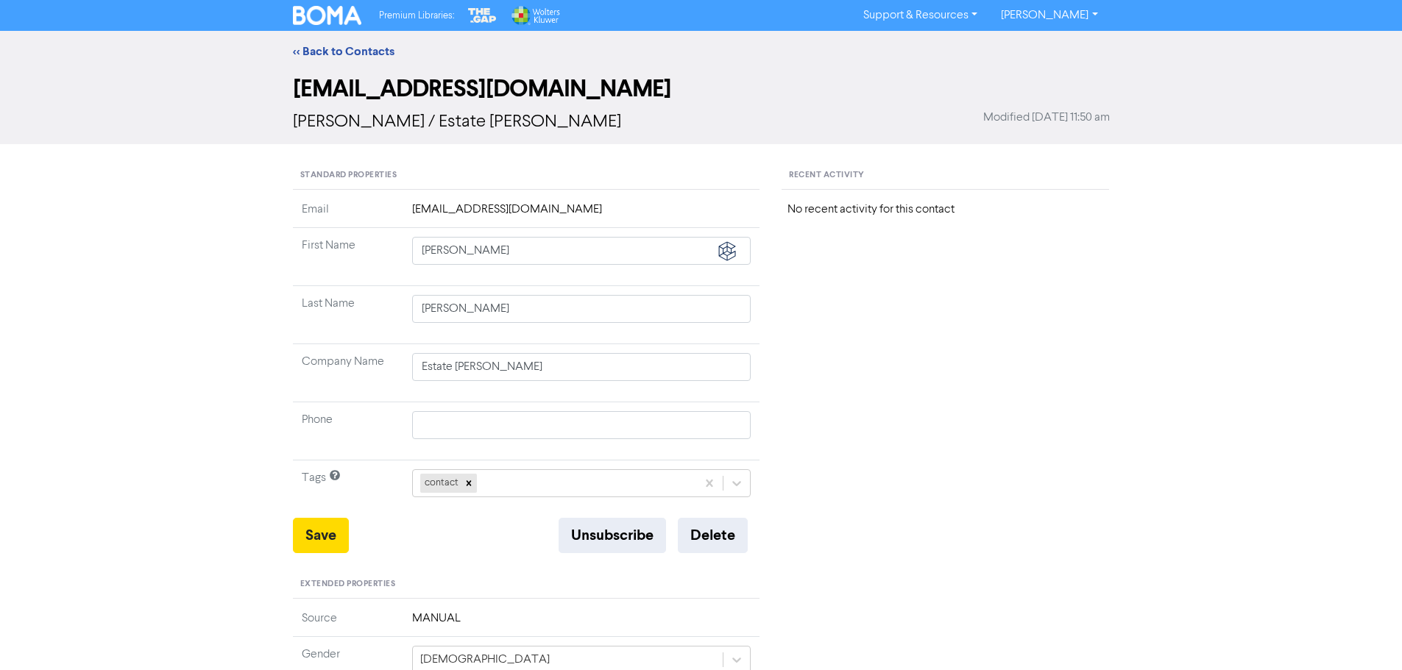
click at [346, 41] on div "<< Back to Contacts" at bounding box center [701, 51] width 1402 height 41
click at [347, 52] on link "<< Back to Contacts" at bounding box center [344, 51] width 102 height 15
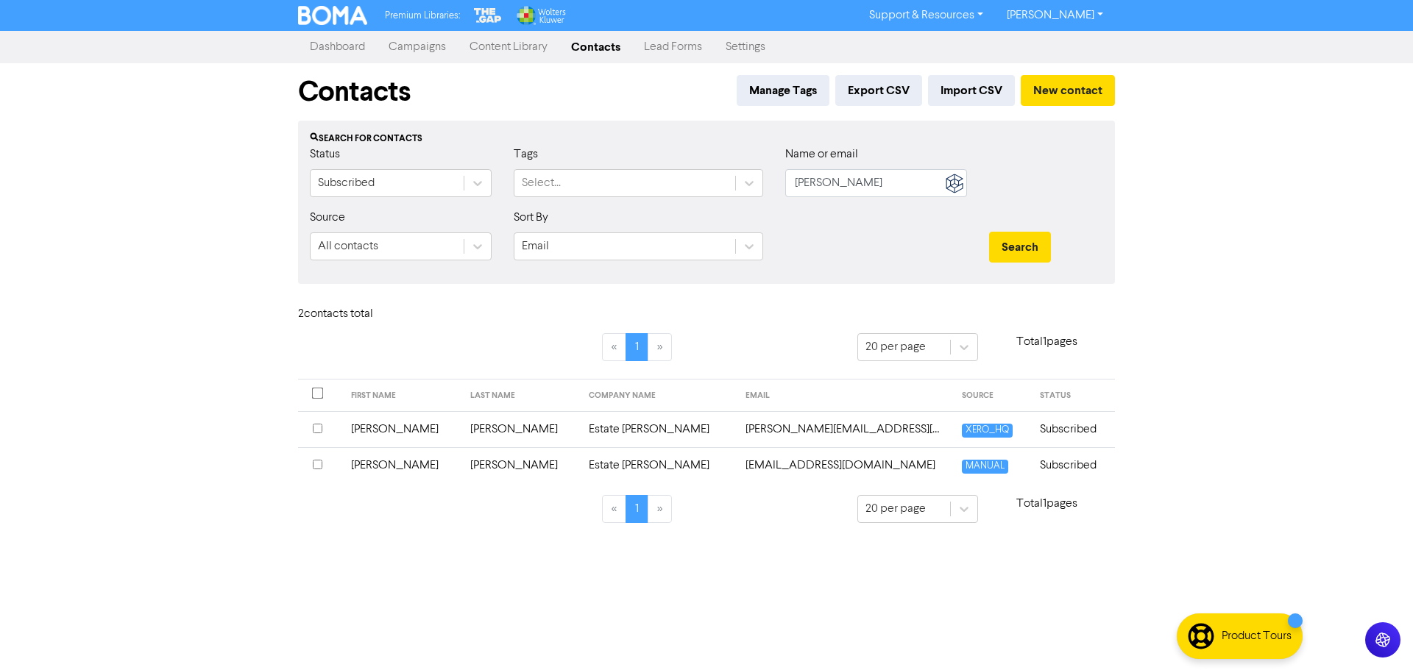
click at [1075, 11] on link "[PERSON_NAME]" at bounding box center [1055, 16] width 120 height 24
click at [1062, 44] on button "Log Out" at bounding box center [1054, 44] width 116 height 18
